Goal: Check status

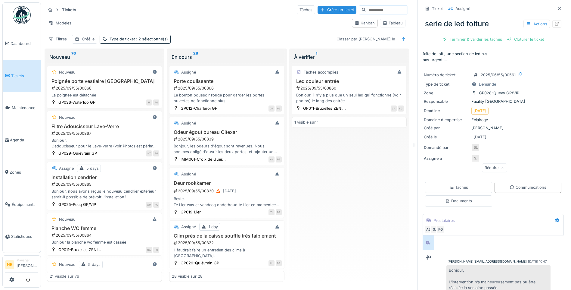
scroll to position [1222, 0]
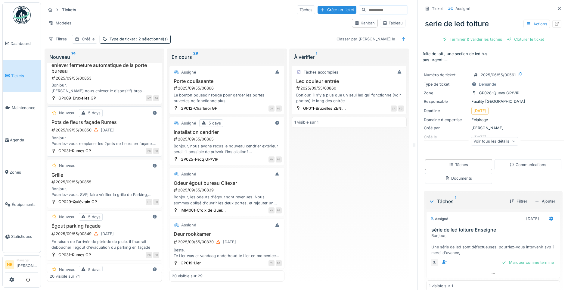
scroll to position [422, 0]
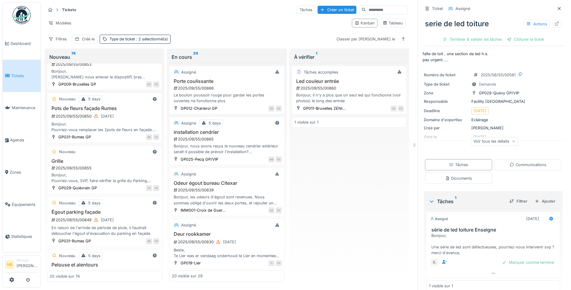
drag, startPoint x: 354, startPoint y: 197, endPoint x: 352, endPoint y: 190, distance: 6.9
click at [353, 196] on div "Tâches accomplies Led couleur entrée 2025/09/55/00860 Bonjour, il n'y a plus qu…" at bounding box center [349, 172] width 115 height 219
